Goal: Task Accomplishment & Management: Manage account settings

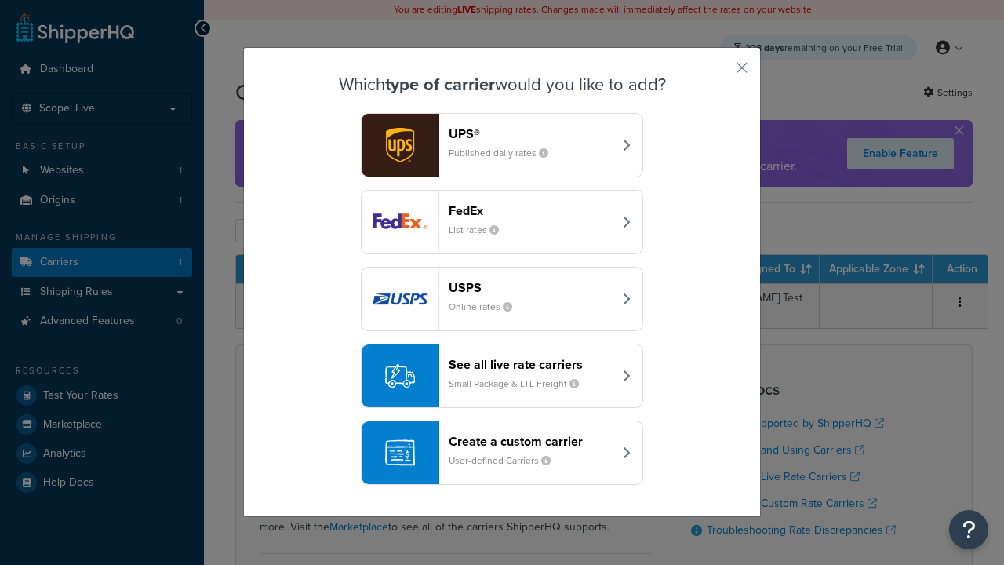
click at [530, 210] on header "FedEx" at bounding box center [530, 210] width 164 height 15
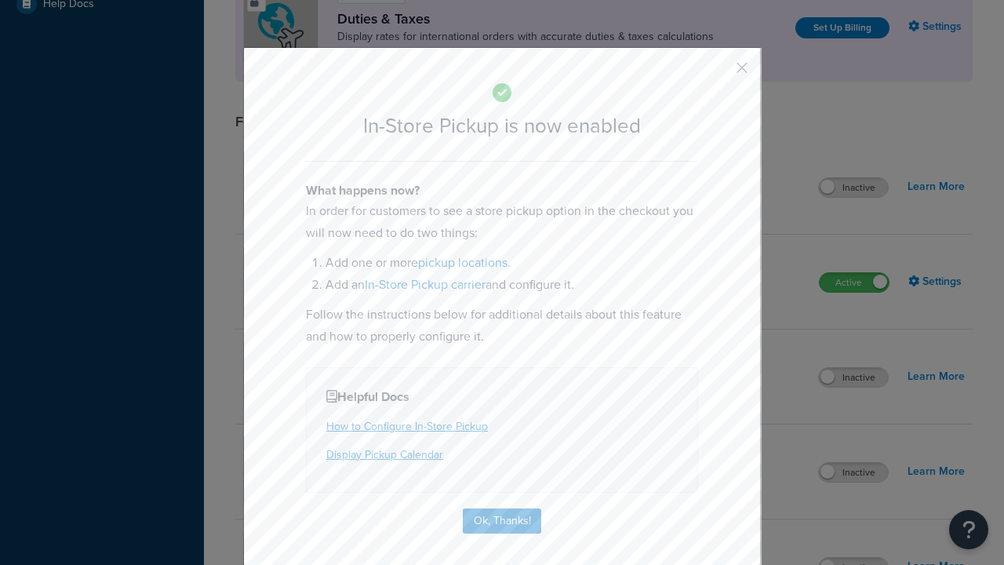
click at [718, 71] on button "button" at bounding box center [719, 73] width 4 height 4
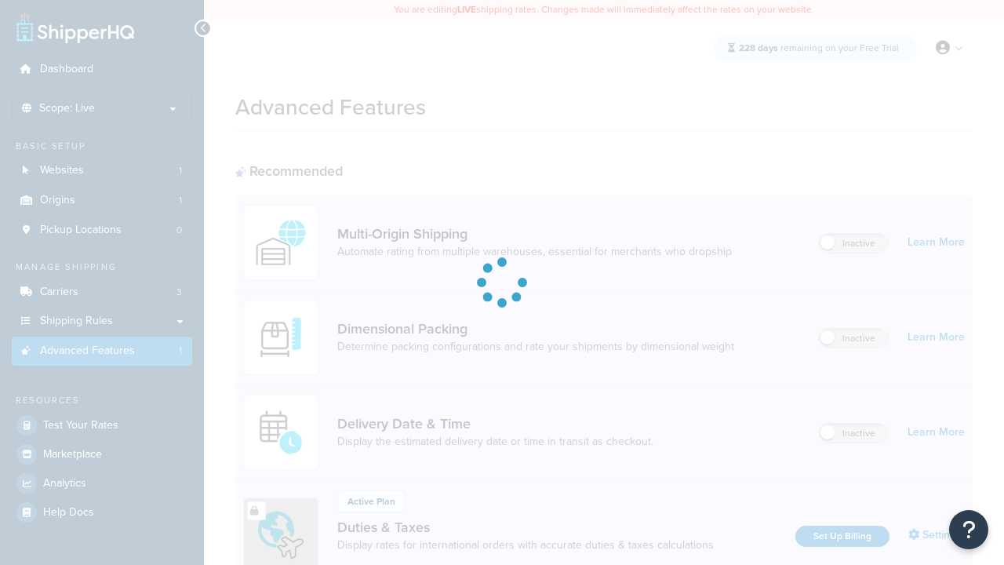
scroll to position [508, 0]
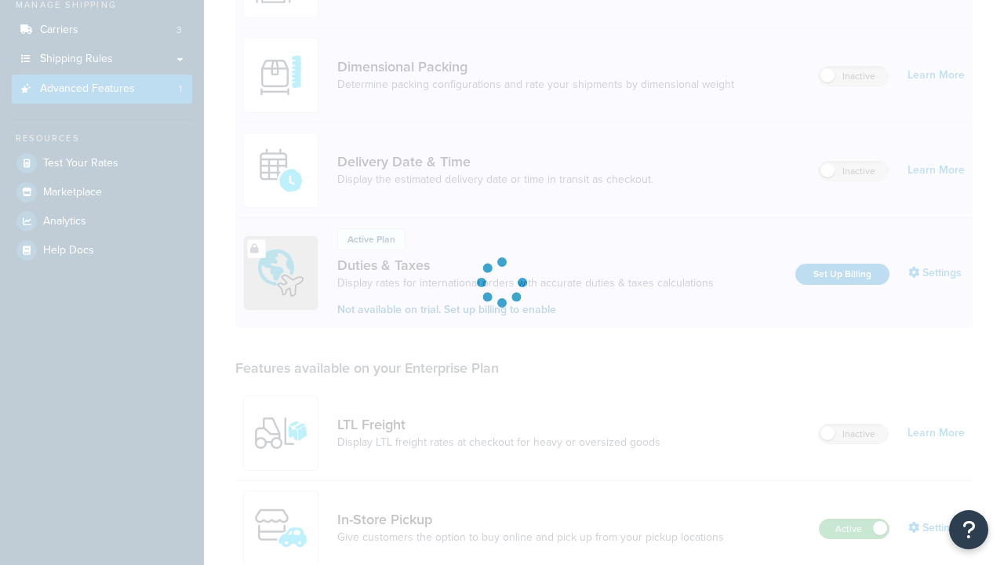
click at [854, 519] on label "Active" at bounding box center [853, 528] width 69 height 19
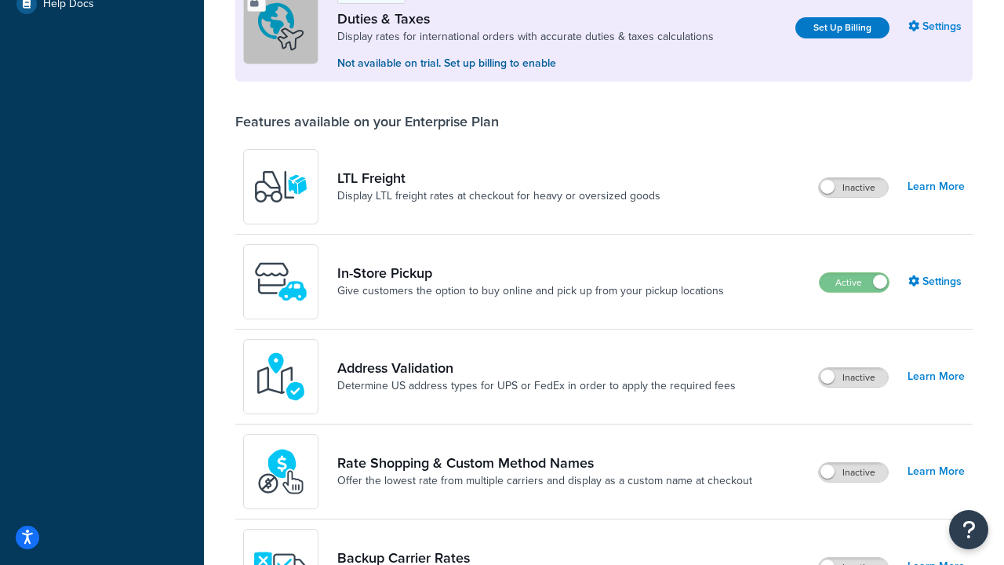
scroll to position [478, 0]
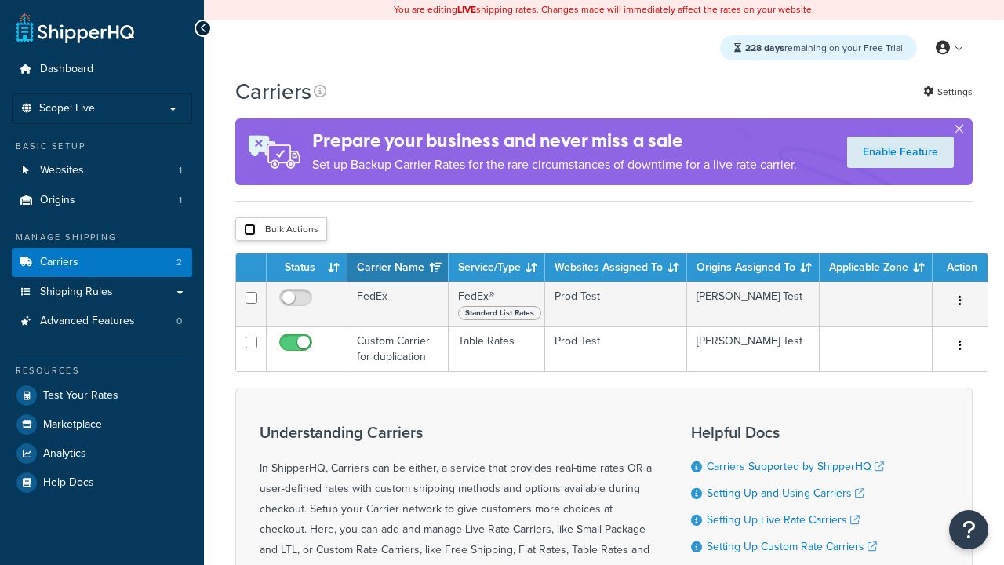
click at [249, 231] on input "checkbox" at bounding box center [250, 229] width 12 height 12
checkbox input "true"
click at [0, 0] on button "Delete" at bounding box center [0, 0] width 0 height 0
